Goal: Information Seeking & Learning: Understand process/instructions

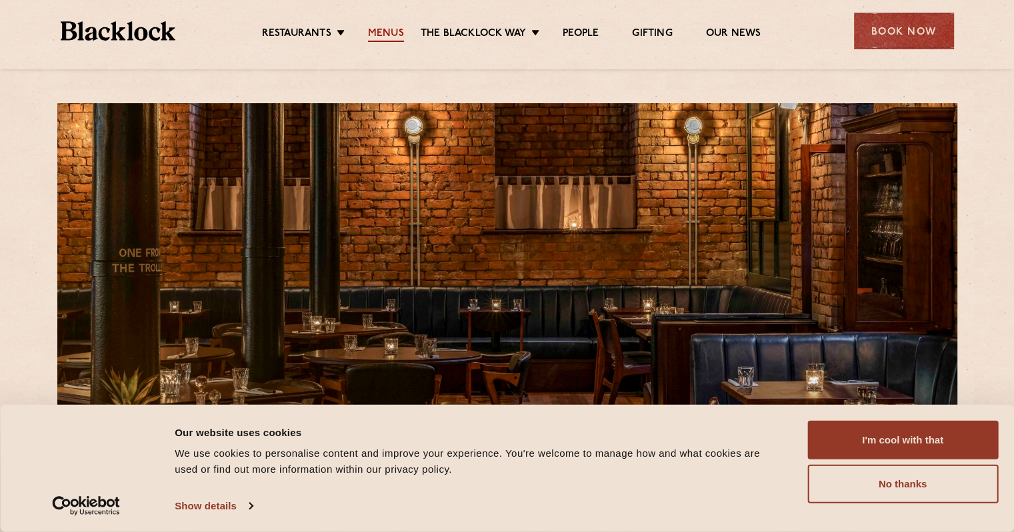
click at [381, 35] on link "Menus" at bounding box center [386, 34] width 36 height 15
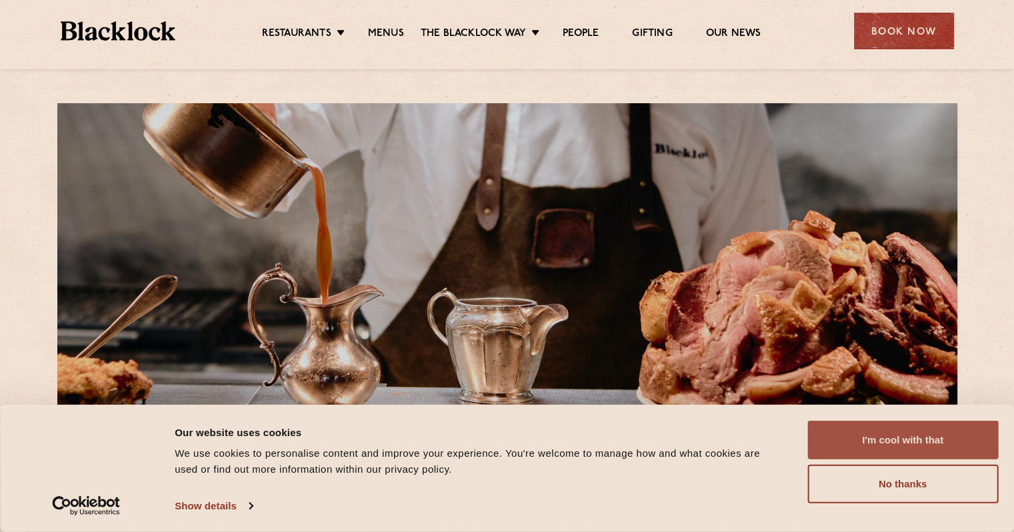
click at [887, 450] on button "I'm cool with that" at bounding box center [902, 440] width 191 height 39
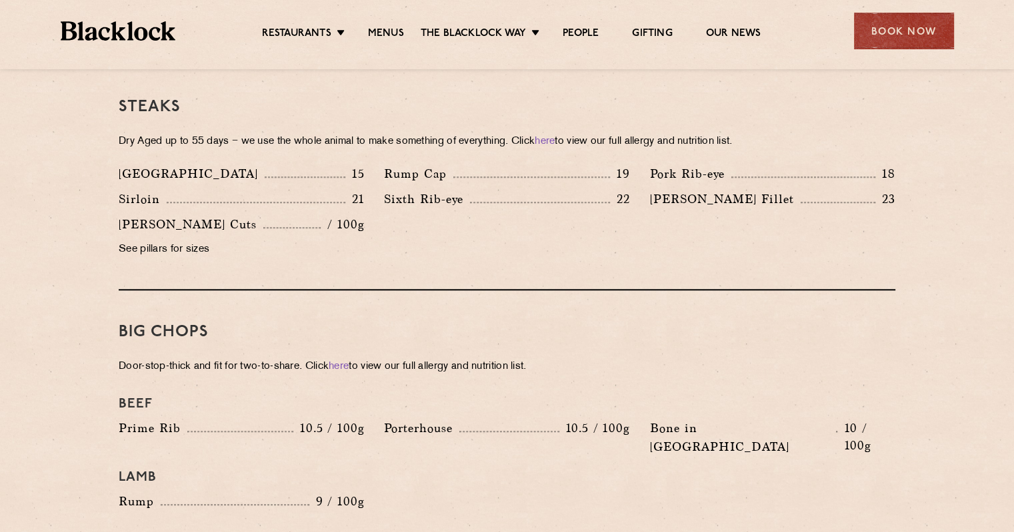
scroll to position [1247, 0]
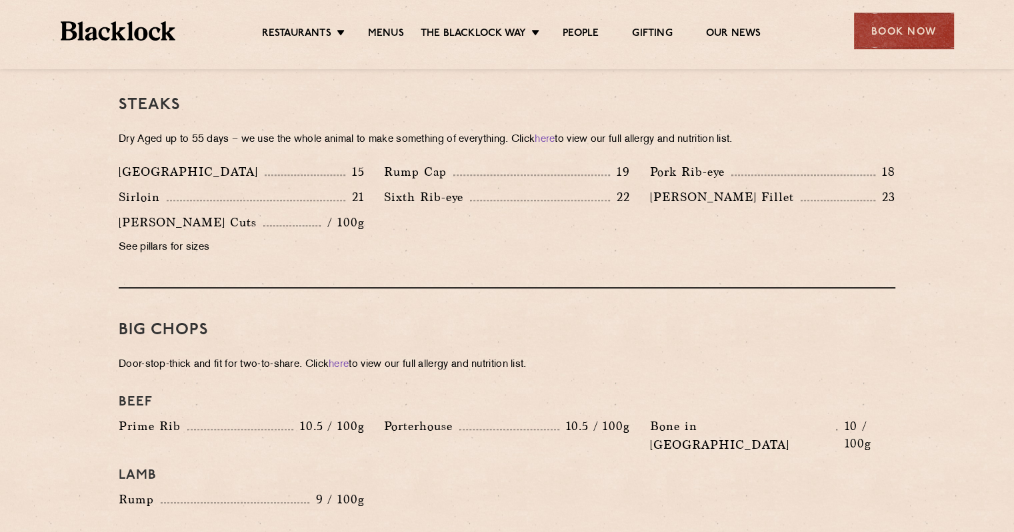
click at [62, 297] on section "Pre Chop Bites [PERSON_NAME] Potted Meats & Kimchi 2 Egg & Anchovy 2 Cheese & P…" at bounding box center [507, 383] width 1014 height 1918
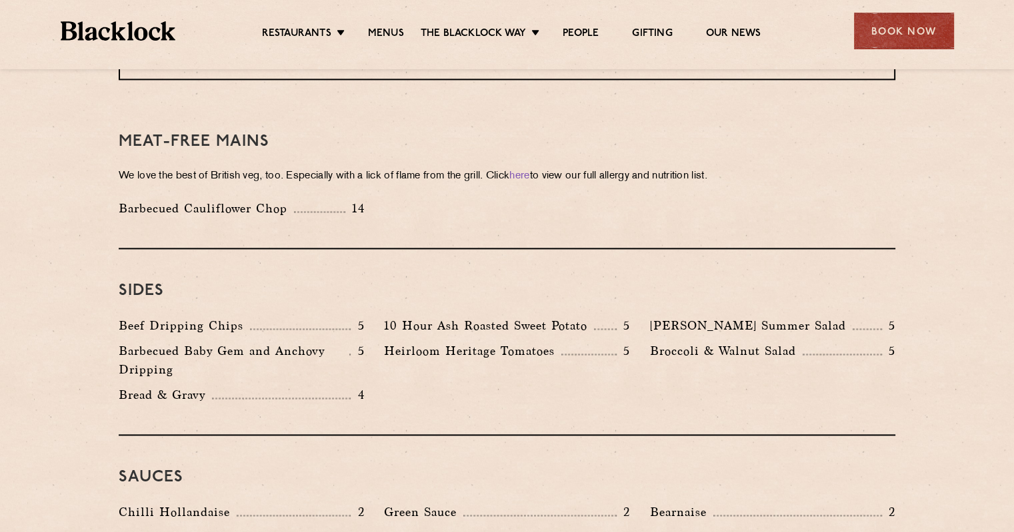
scroll to position [1861, 0]
